Goal: Information Seeking & Learning: Learn about a topic

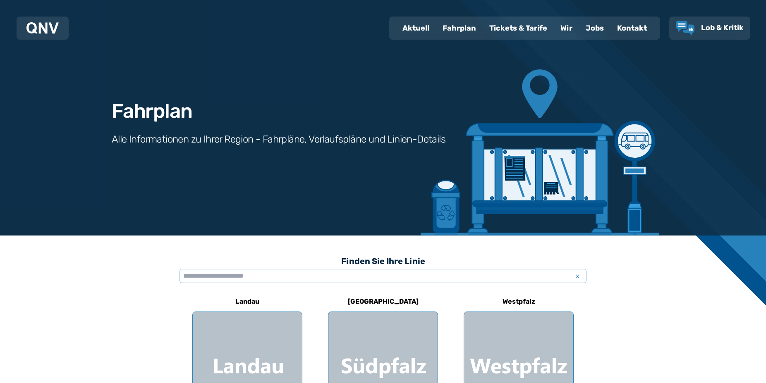
scroll to position [84, 0]
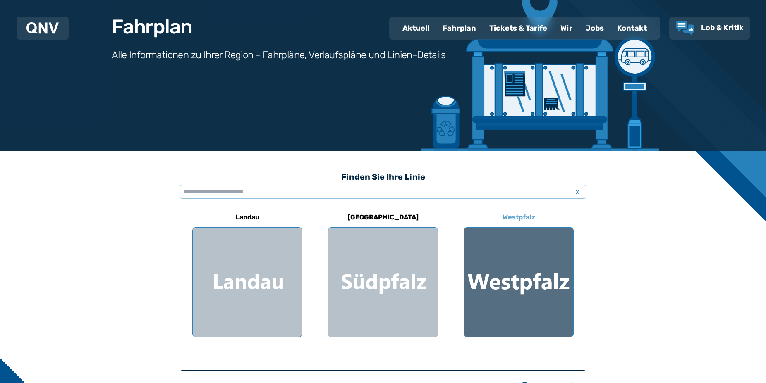
click at [516, 236] on div at bounding box center [518, 282] width 109 height 109
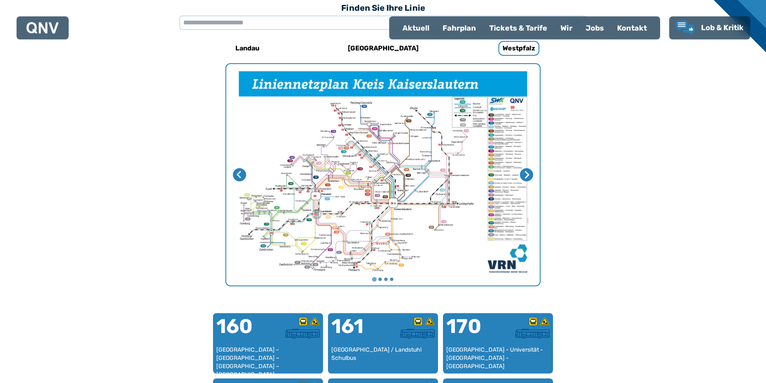
scroll to position [255, 0]
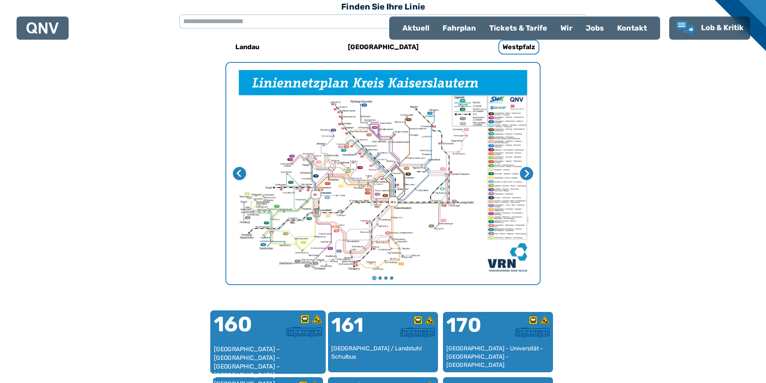
click at [277, 345] on div "[GEOGRAPHIC_DATA] – [GEOGRAPHIC_DATA] – [GEOGRAPHIC_DATA] – [GEOGRAPHIC_DATA] –…" at bounding box center [268, 357] width 109 height 25
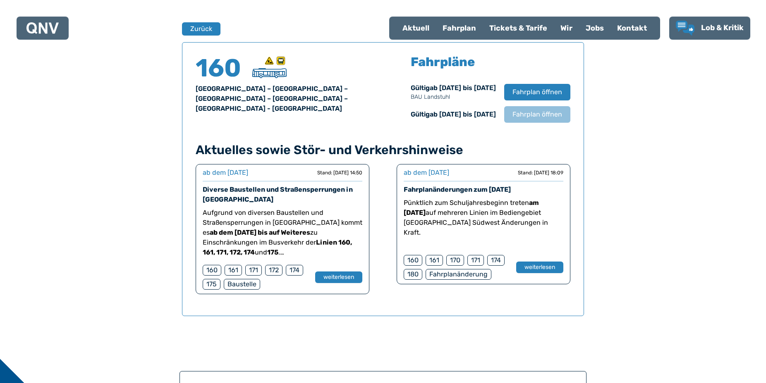
scroll to position [545, 0]
click at [201, 26] on button "Zurück" at bounding box center [201, 29] width 39 height 14
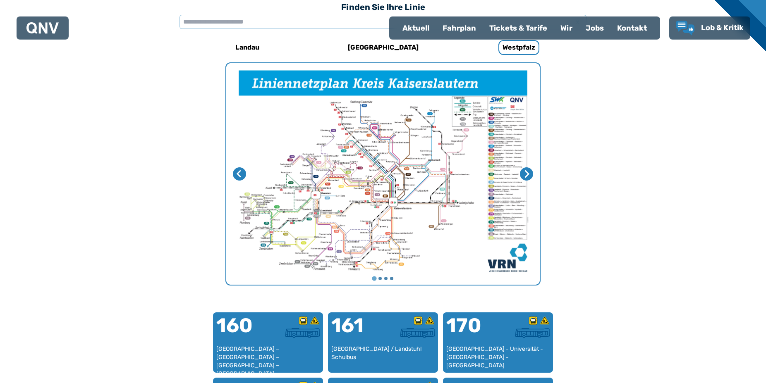
scroll to position [255, 0]
click at [457, 29] on div "Fahrplan" at bounding box center [459, 28] width 47 height 22
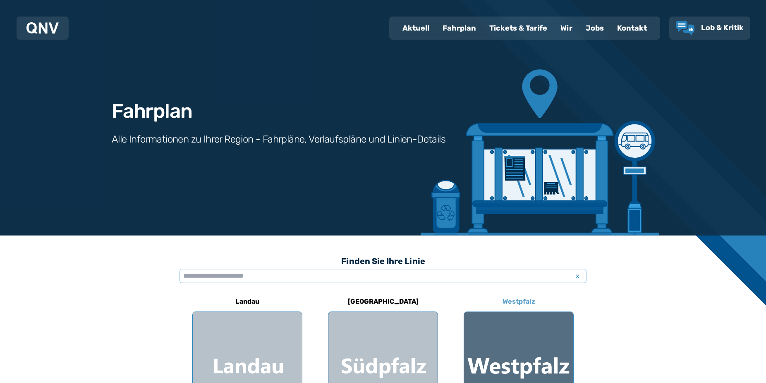
click at [542, 339] on div at bounding box center [518, 366] width 109 height 109
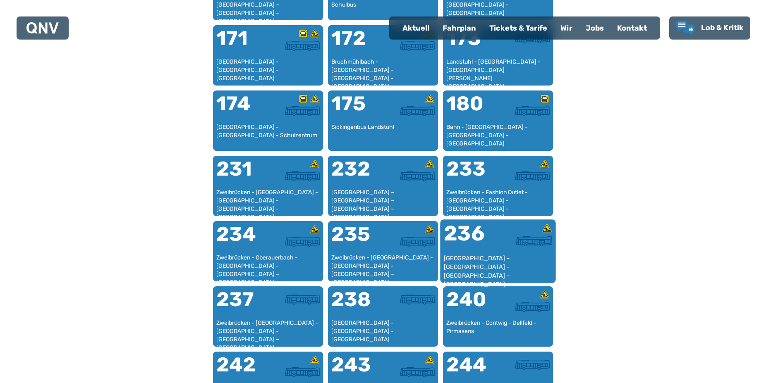
scroll to position [592, 0]
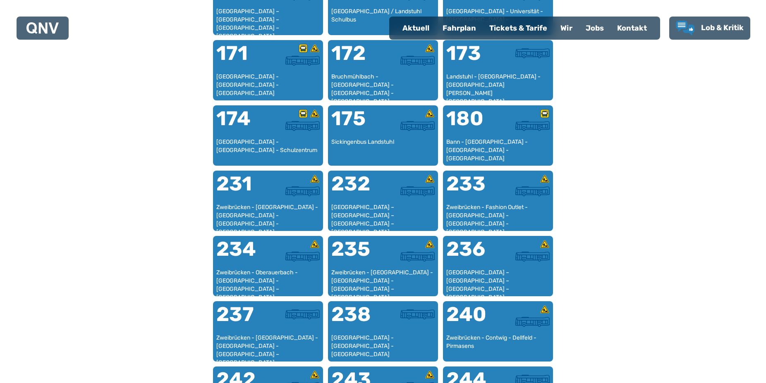
click at [518, 24] on div "Tickets & Tarife" at bounding box center [518, 28] width 71 height 22
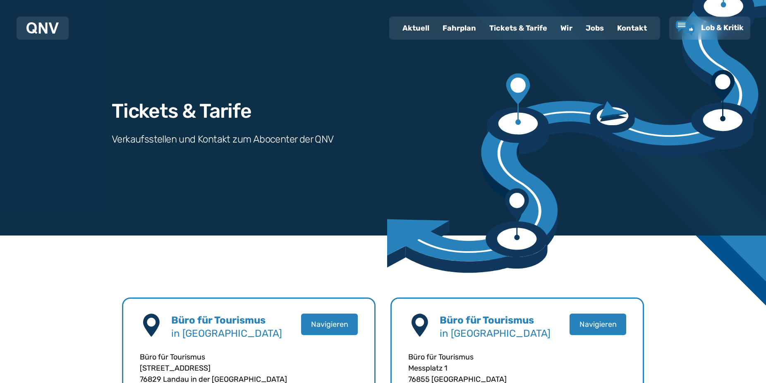
click at [457, 25] on div "Fahrplan" at bounding box center [459, 28] width 47 height 22
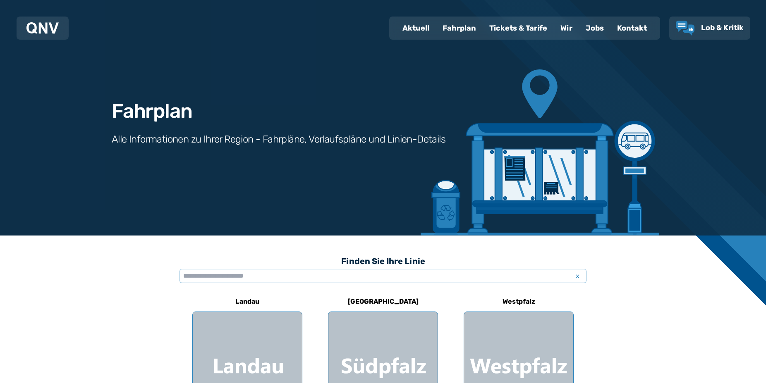
click at [418, 26] on div "Aktuell" at bounding box center [416, 28] width 40 height 22
select select "*"
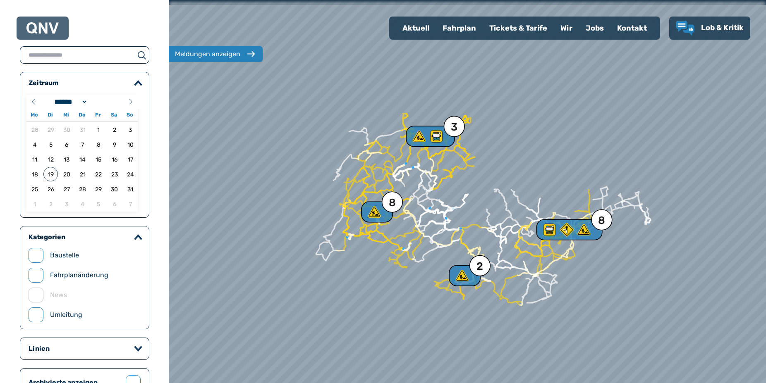
click at [465, 27] on div "Fahrplan" at bounding box center [459, 28] width 47 height 22
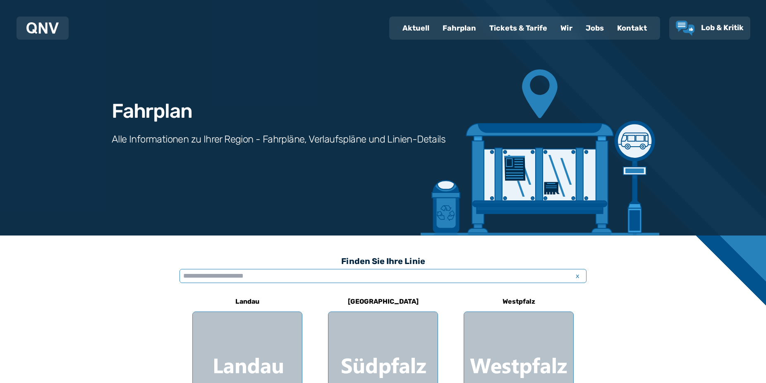
click at [350, 278] on input "text" at bounding box center [383, 276] width 407 height 14
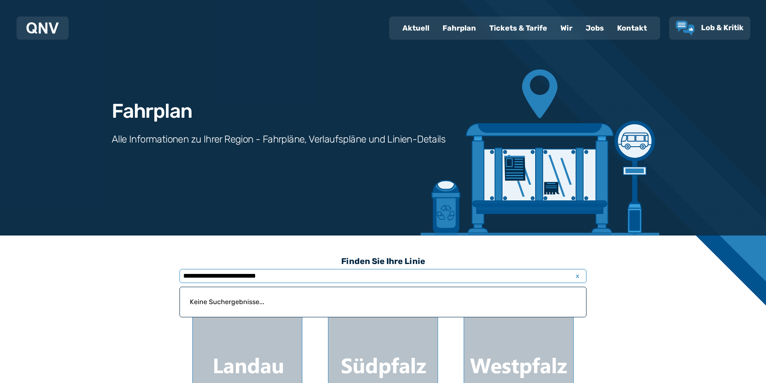
type input "**********"
click at [463, 24] on div "Fahrplan" at bounding box center [459, 28] width 47 height 22
click at [461, 29] on div "Fahrplan" at bounding box center [459, 28] width 47 height 22
click at [456, 26] on div "Fahrplan" at bounding box center [459, 28] width 47 height 22
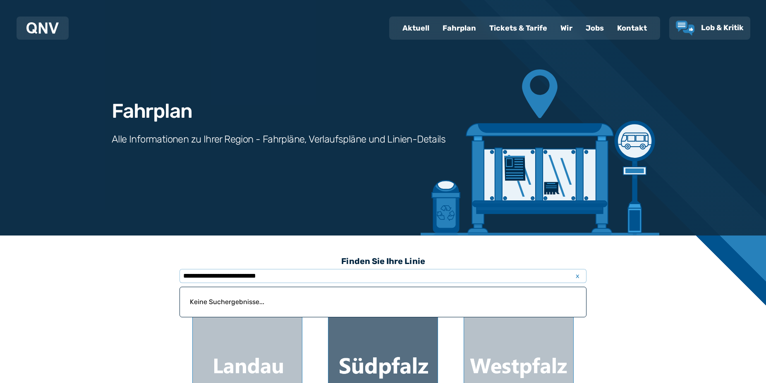
scroll to position [211, 0]
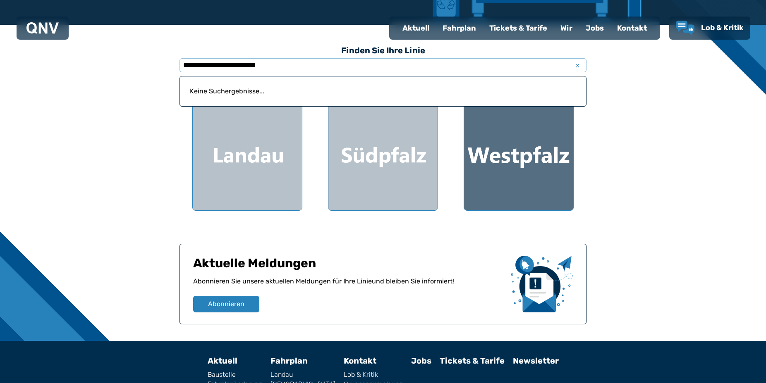
click at [506, 156] on div at bounding box center [518, 155] width 109 height 109
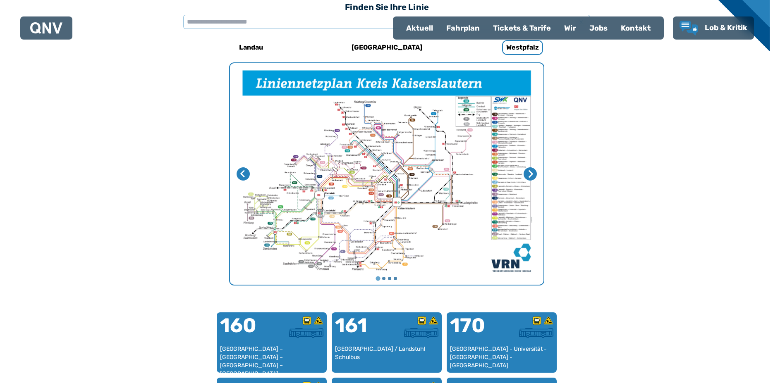
scroll to position [255, 0]
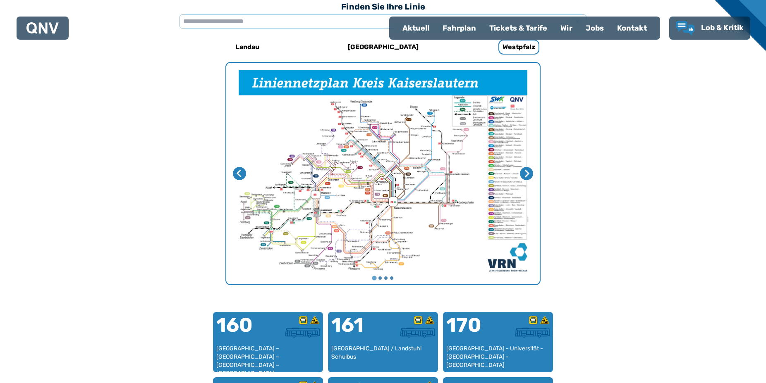
click at [376, 203] on img "1 von 4" at bounding box center [383, 174] width 314 height 222
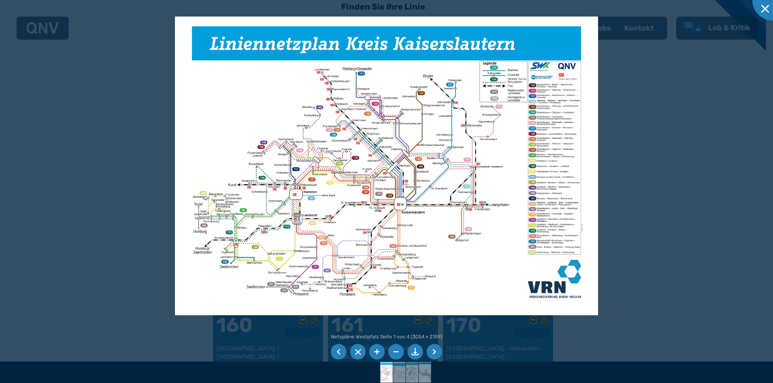
click at [343, 277] on img at bounding box center [386, 166] width 423 height 299
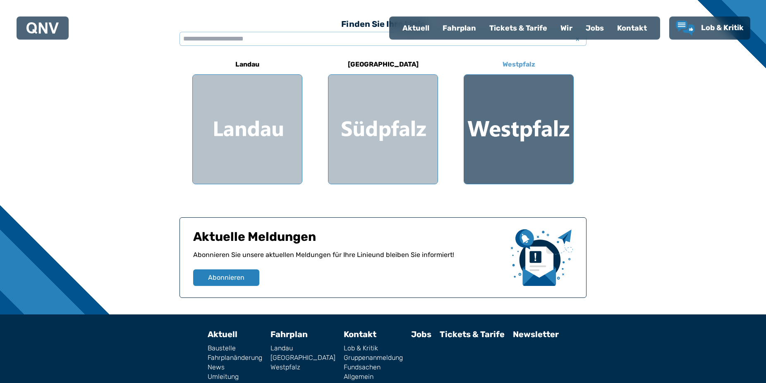
scroll to position [253, 0]
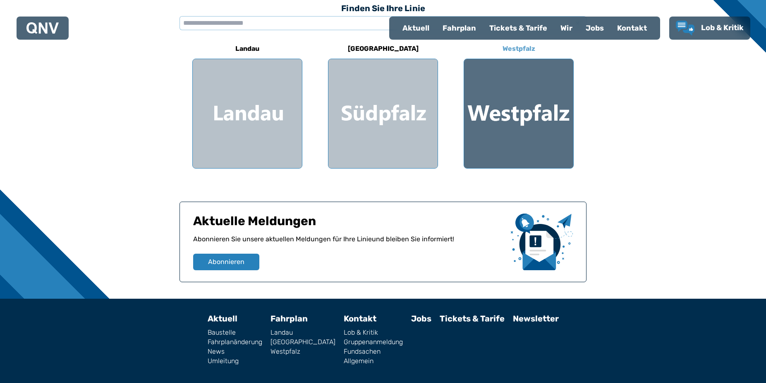
click at [538, 80] on div at bounding box center [518, 113] width 109 height 109
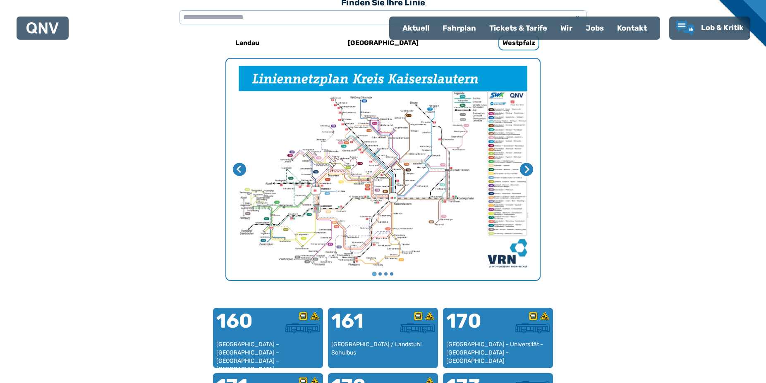
scroll to position [537, 0]
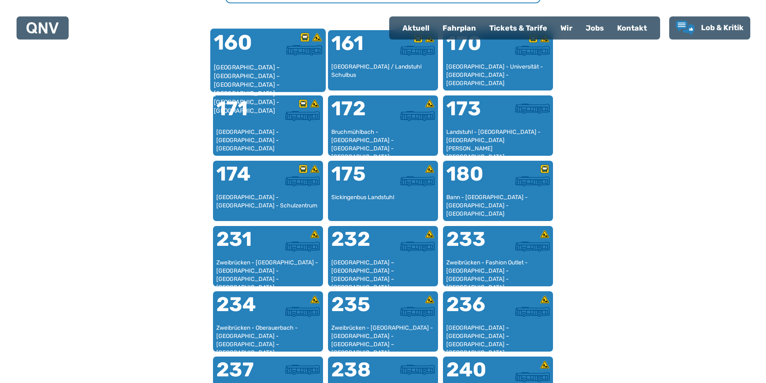
click at [258, 67] on div "[GEOGRAPHIC_DATA] – [GEOGRAPHIC_DATA] – [GEOGRAPHIC_DATA] – [GEOGRAPHIC_DATA] –…" at bounding box center [268, 75] width 109 height 25
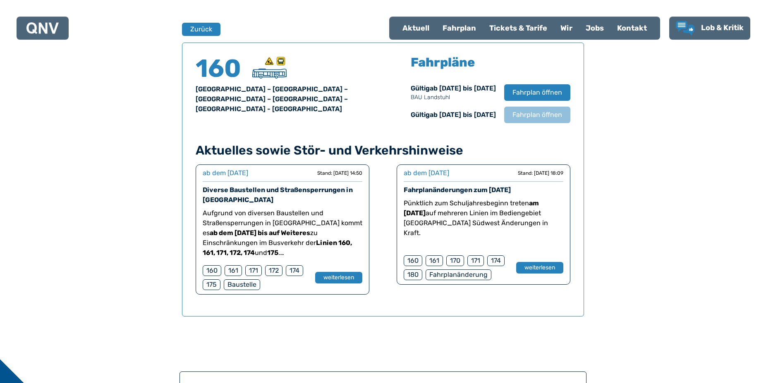
scroll to position [545, 0]
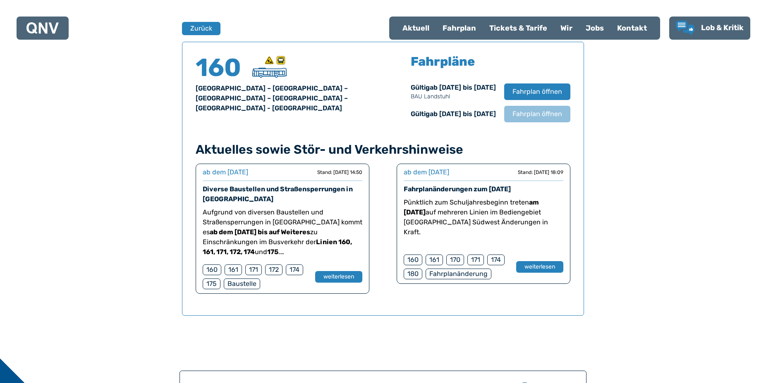
click at [461, 276] on div "Fahrplanänderung" at bounding box center [459, 274] width 66 height 11
click at [531, 265] on button "weiterlesen" at bounding box center [540, 267] width 48 height 12
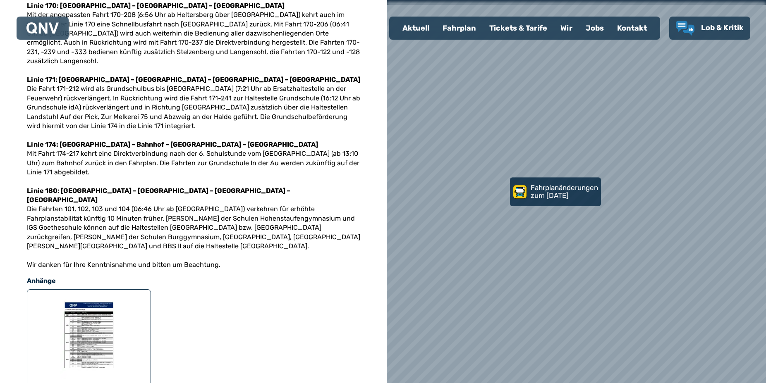
scroll to position [295, 0]
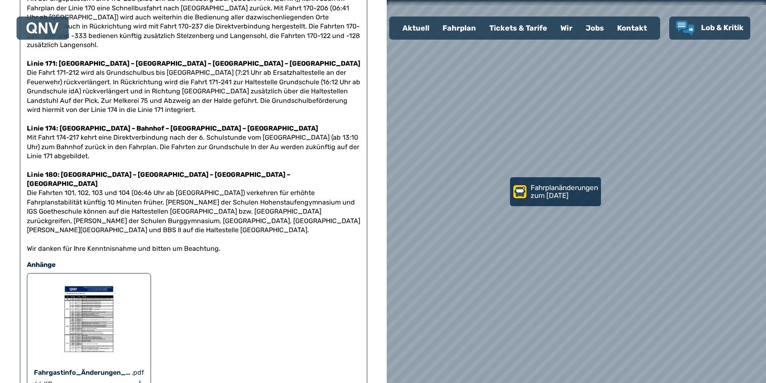
click at [85, 288] on img at bounding box center [89, 321] width 58 height 83
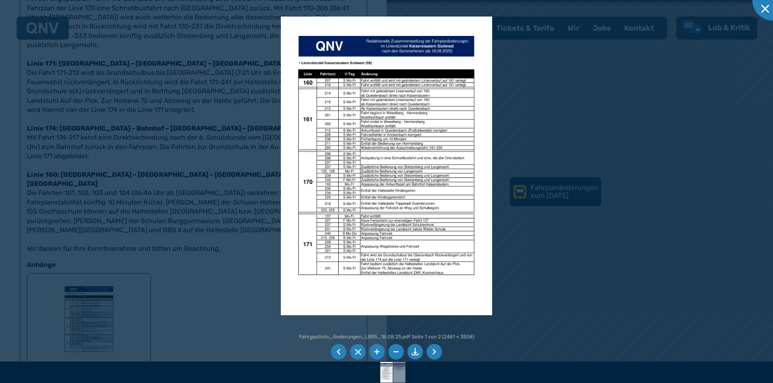
click at [584, 156] on div at bounding box center [386, 191] width 773 height 383
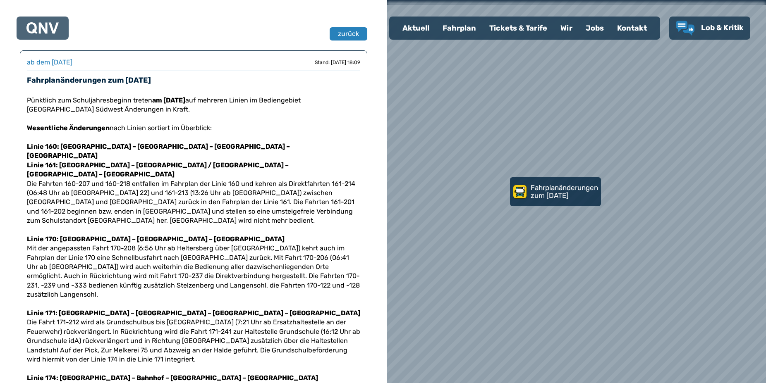
scroll to position [0, 0]
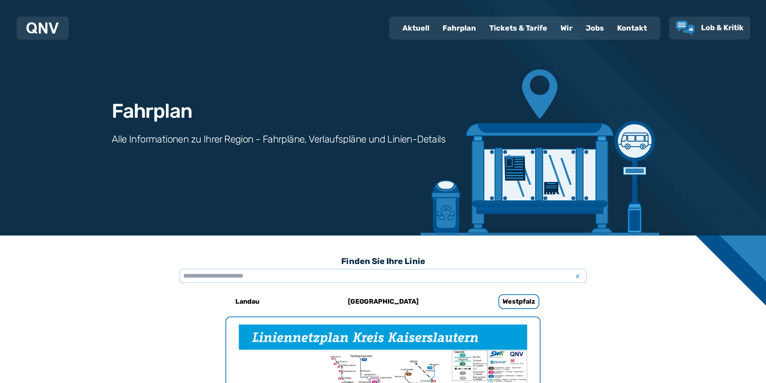
scroll to position [545, 0]
